Goal: Communication & Community: Connect with others

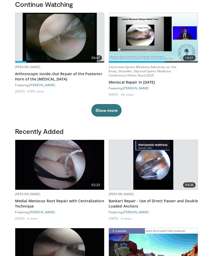
scroll to position [145, 0]
click at [73, 181] on img at bounding box center [59, 165] width 89 height 50
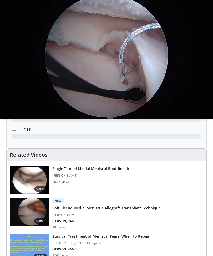
scroll to position [198, 0]
click at [30, 183] on img at bounding box center [29, 179] width 39 height 27
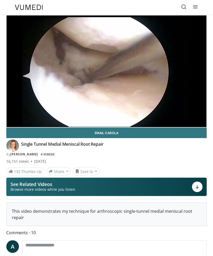
click at [70, 129] on link "Email Carola" at bounding box center [106, 133] width 200 height 10
click at [86, 130] on link "Email Carola" at bounding box center [106, 133] width 200 height 10
